Goal: Task Accomplishment & Management: Find specific page/section

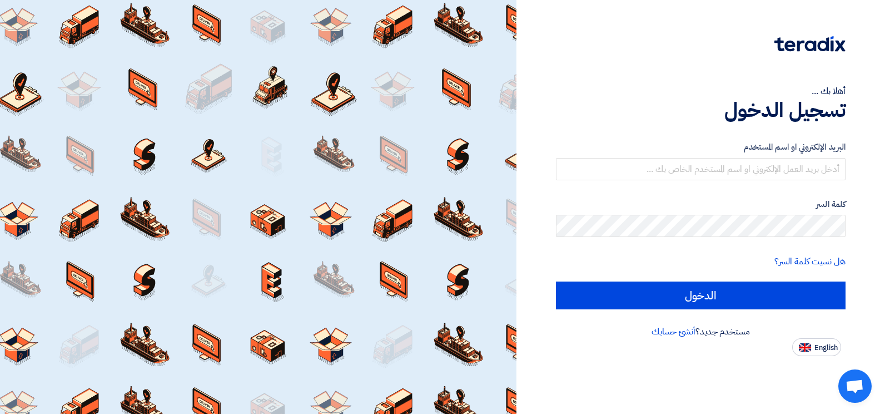
type input "ب"
type input "fouad.fleifel@itco-sa.com"
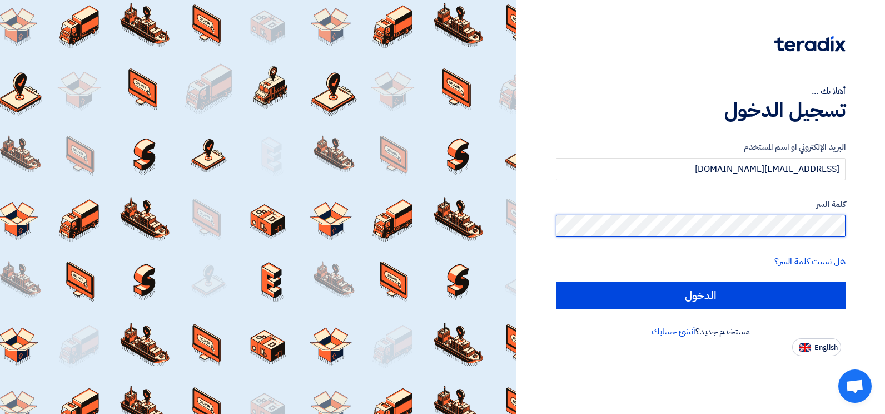
click at [556, 281] on input "الدخول" at bounding box center [701, 295] width 290 height 28
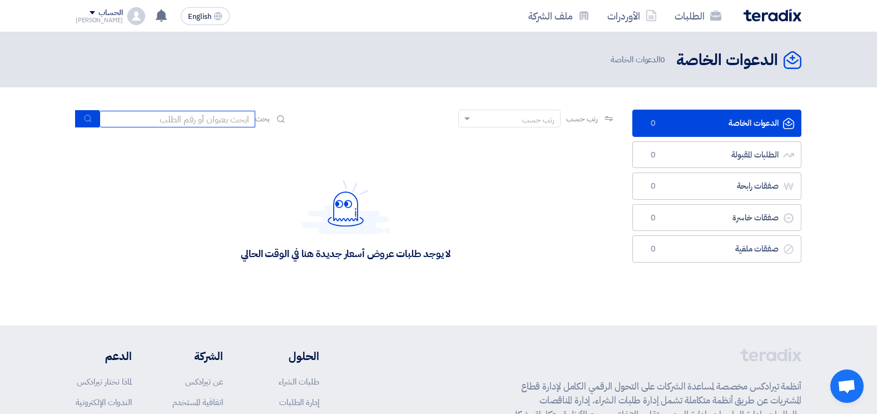
click at [181, 120] on input at bounding box center [177, 119] width 156 height 17
type input "71641"
click at [87, 122] on icon "submit" at bounding box center [87, 118] width 9 height 9
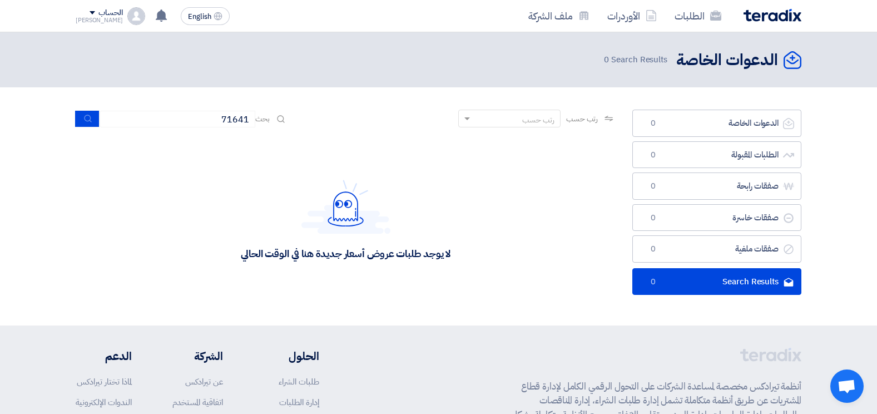
click at [89, 14] on span at bounding box center [92, 12] width 6 height 3
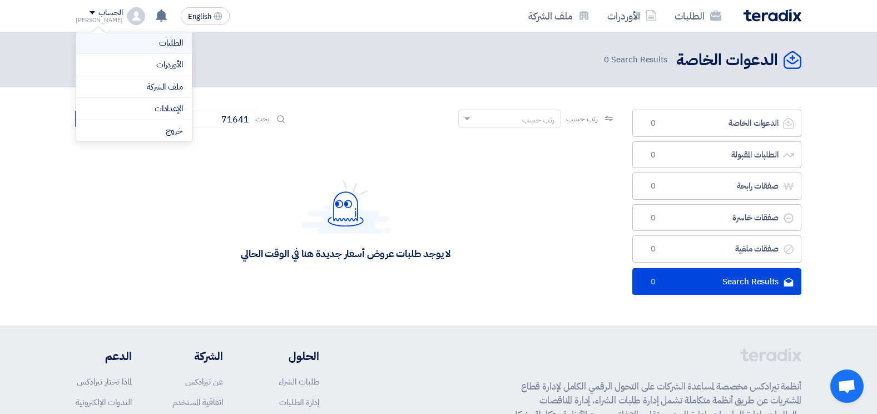
click at [162, 40] on link "الطلبات" at bounding box center [134, 43] width 98 height 13
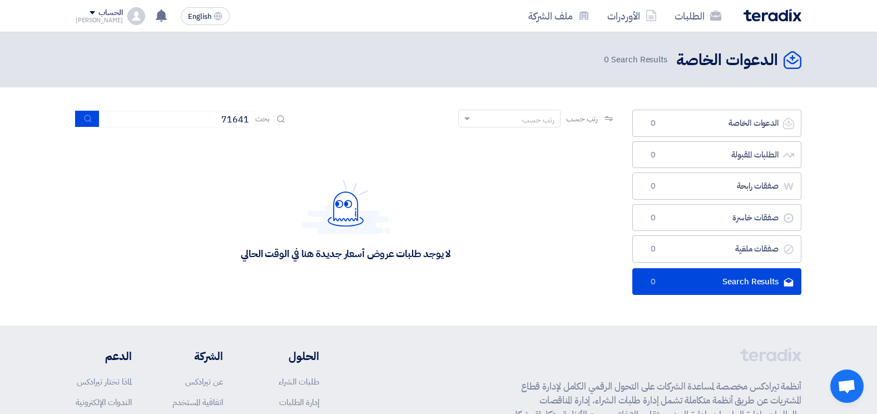
drag, startPoint x: 402, startPoint y: 46, endPoint x: 407, endPoint y: 43, distance: 5.7
click at [403, 46] on header "الدعوات الخاصة الدعوات الخاصة 0 Search Results" at bounding box center [438, 59] width 877 height 55
click at [564, 14] on link "ملف الشركة" at bounding box center [558, 16] width 79 height 26
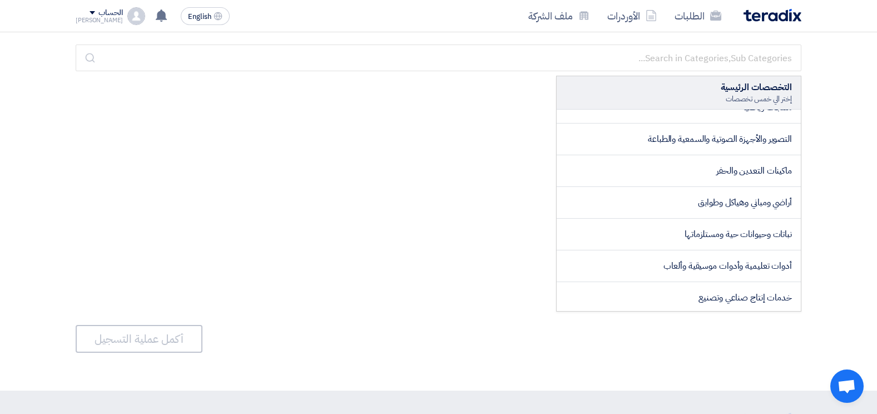
scroll to position [1270, 0]
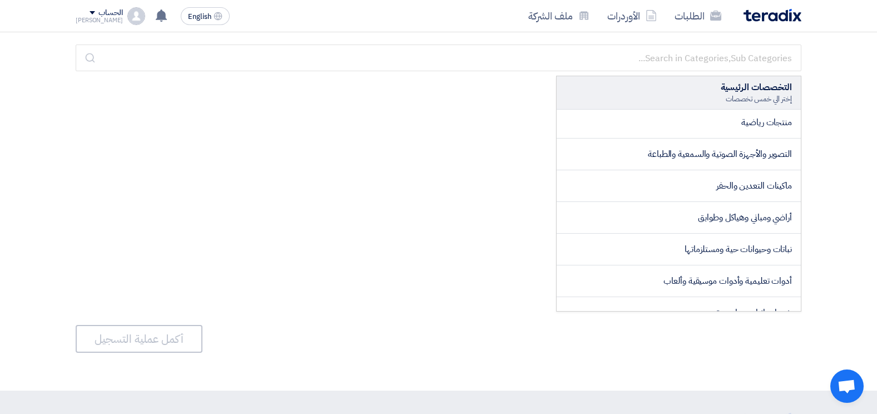
click at [481, 144] on div "التخصصات الرئيسية إختر الي خمس تخصصات ######### المجالات الأساسية ######### تكن…" at bounding box center [438, 194] width 725 height 236
click at [635, 14] on link "الأوردرات" at bounding box center [631, 16] width 67 height 26
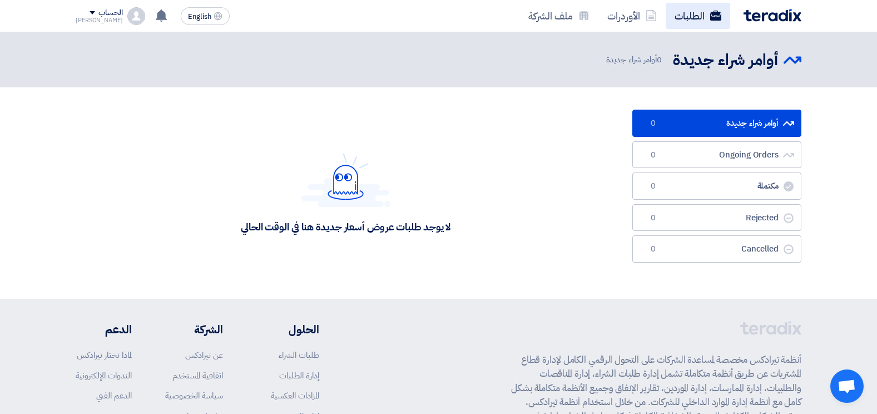
click at [689, 10] on link "الطلبات" at bounding box center [697, 16] width 64 height 26
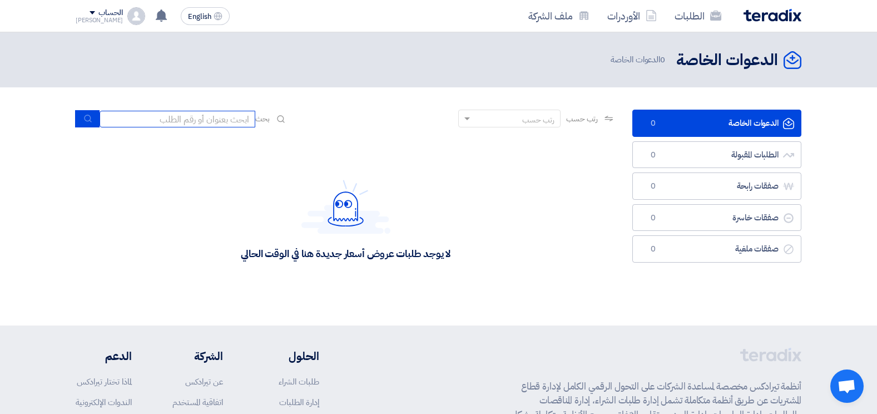
click at [190, 123] on input at bounding box center [177, 119] width 156 height 17
type input "71641"
click at [86, 118] on icon "submit" at bounding box center [87, 118] width 9 height 9
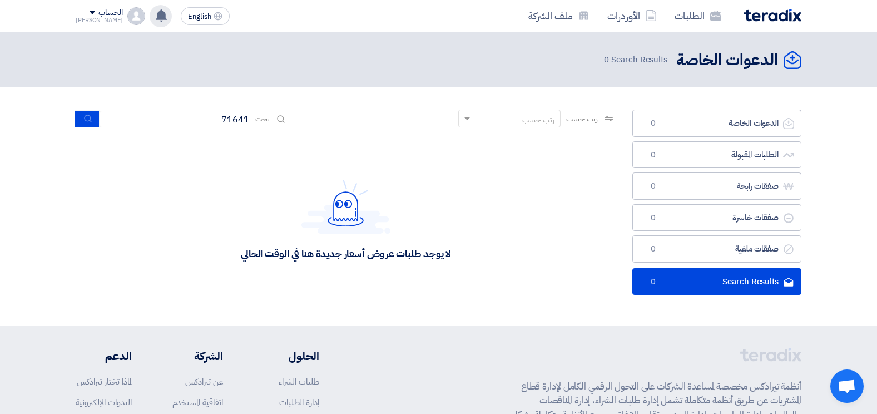
click at [155, 21] on icon at bounding box center [161, 15] width 12 height 12
click at [155, 17] on icon at bounding box center [161, 15] width 12 height 12
click at [127, 21] on img at bounding box center [136, 16] width 18 height 18
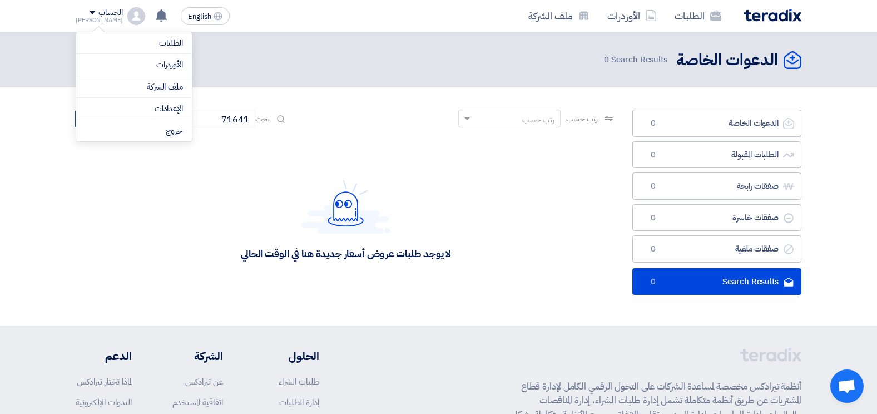
click at [321, 142] on div "لا يوجد طلبات عروض أسعار جديدة هنا في الوقت الحالي" at bounding box center [346, 219] width 540 height 167
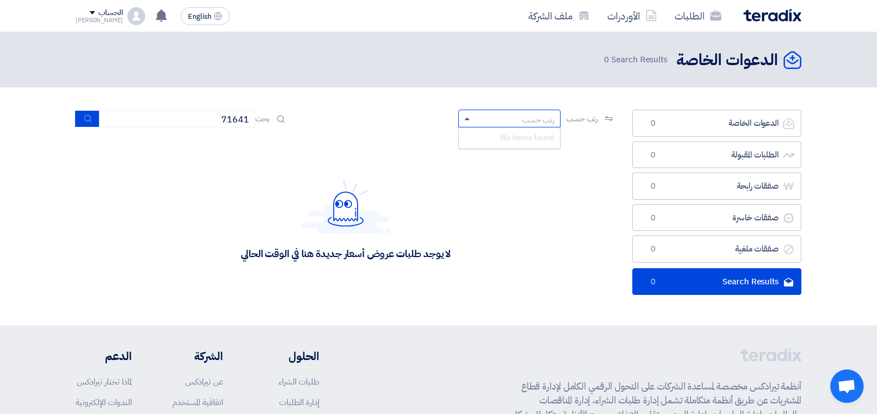
click at [464, 117] on span at bounding box center [467, 118] width 6 height 3
click at [604, 116] on icon at bounding box center [608, 118] width 9 height 9
click at [611, 117] on use at bounding box center [609, 119] width 8 height 6
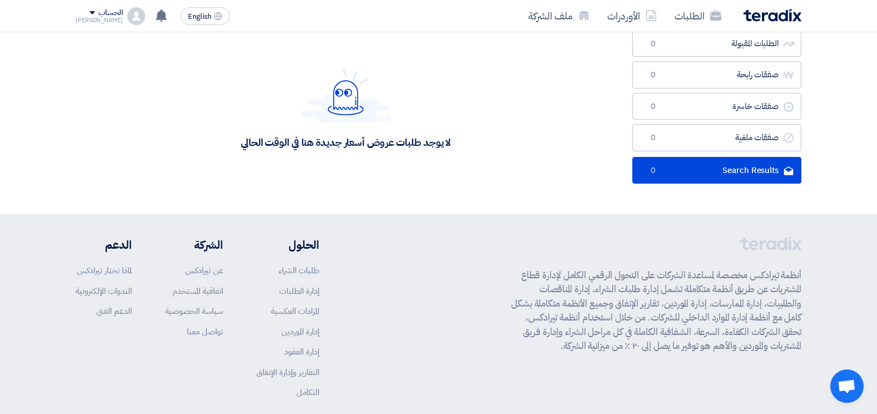
scroll to position [167, 0]
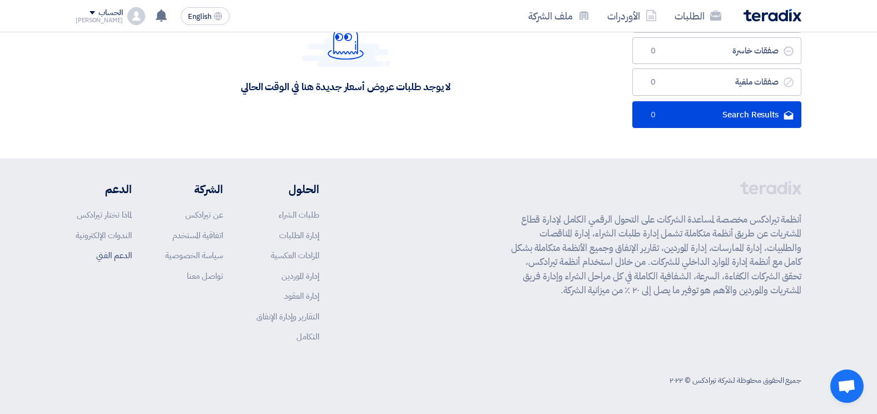
click at [111, 253] on link "الدعم الفني" at bounding box center [114, 255] width 36 height 12
click at [111, 254] on link "الدعم الفني" at bounding box center [114, 255] width 36 height 12
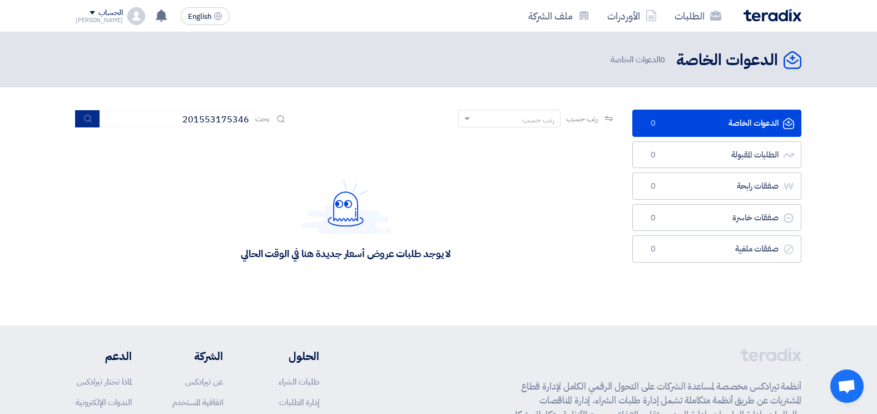
type input "201553175346"
click at [90, 121] on icon "submit" at bounding box center [87, 118] width 9 height 9
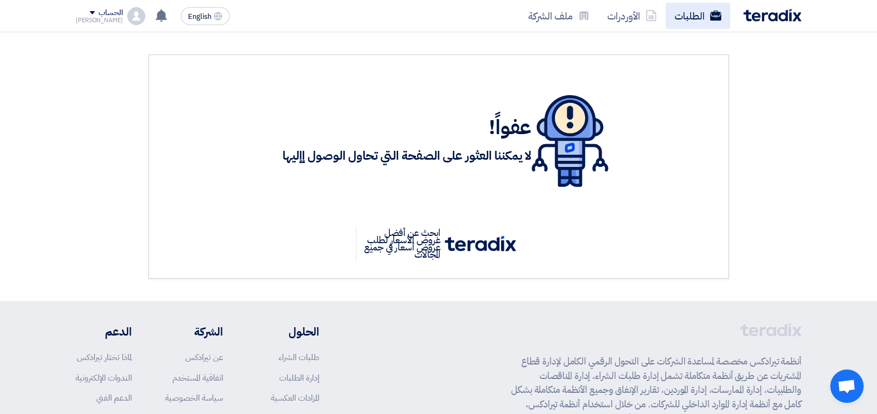
click at [697, 9] on link "الطلبات" at bounding box center [697, 16] width 64 height 26
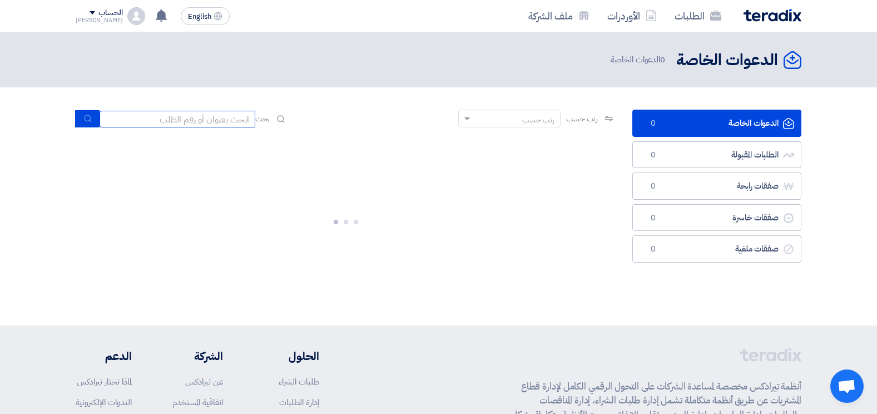
click at [196, 119] on input at bounding box center [177, 119] width 156 height 17
type input "71641"
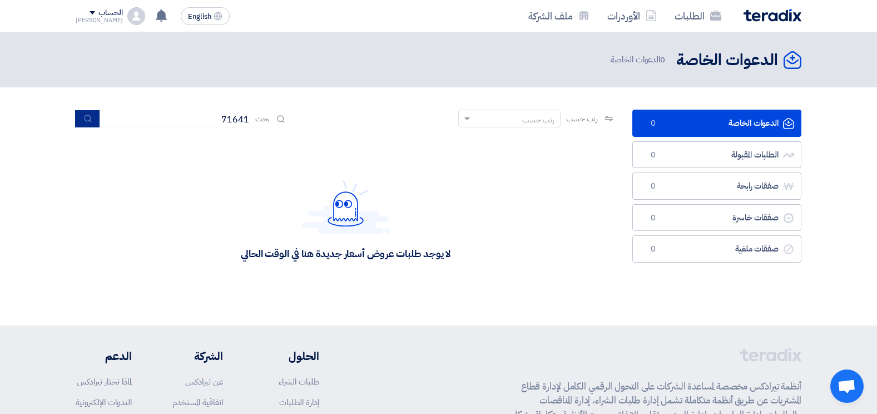
click at [86, 120] on icon "submit" at bounding box center [87, 118] width 9 height 9
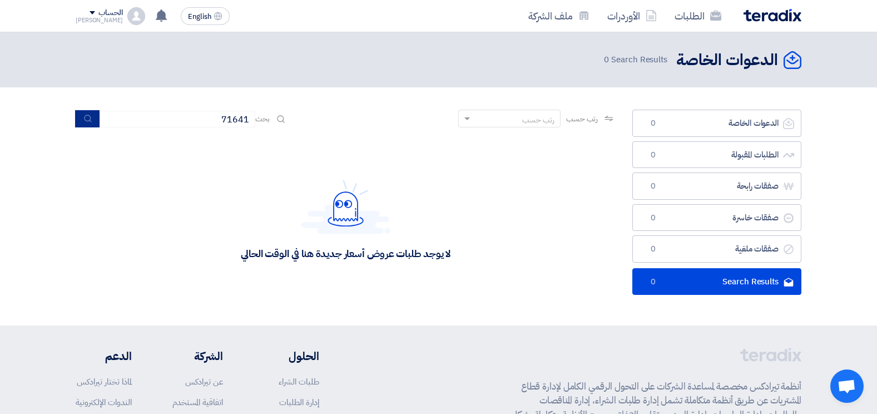
click at [83, 122] on icon "submit" at bounding box center [87, 118] width 9 height 9
click at [92, 118] on icon "submit" at bounding box center [87, 118] width 9 height 9
click at [681, 19] on link "الطلبات" at bounding box center [697, 16] width 64 height 26
